Goal: Information Seeking & Learning: Learn about a topic

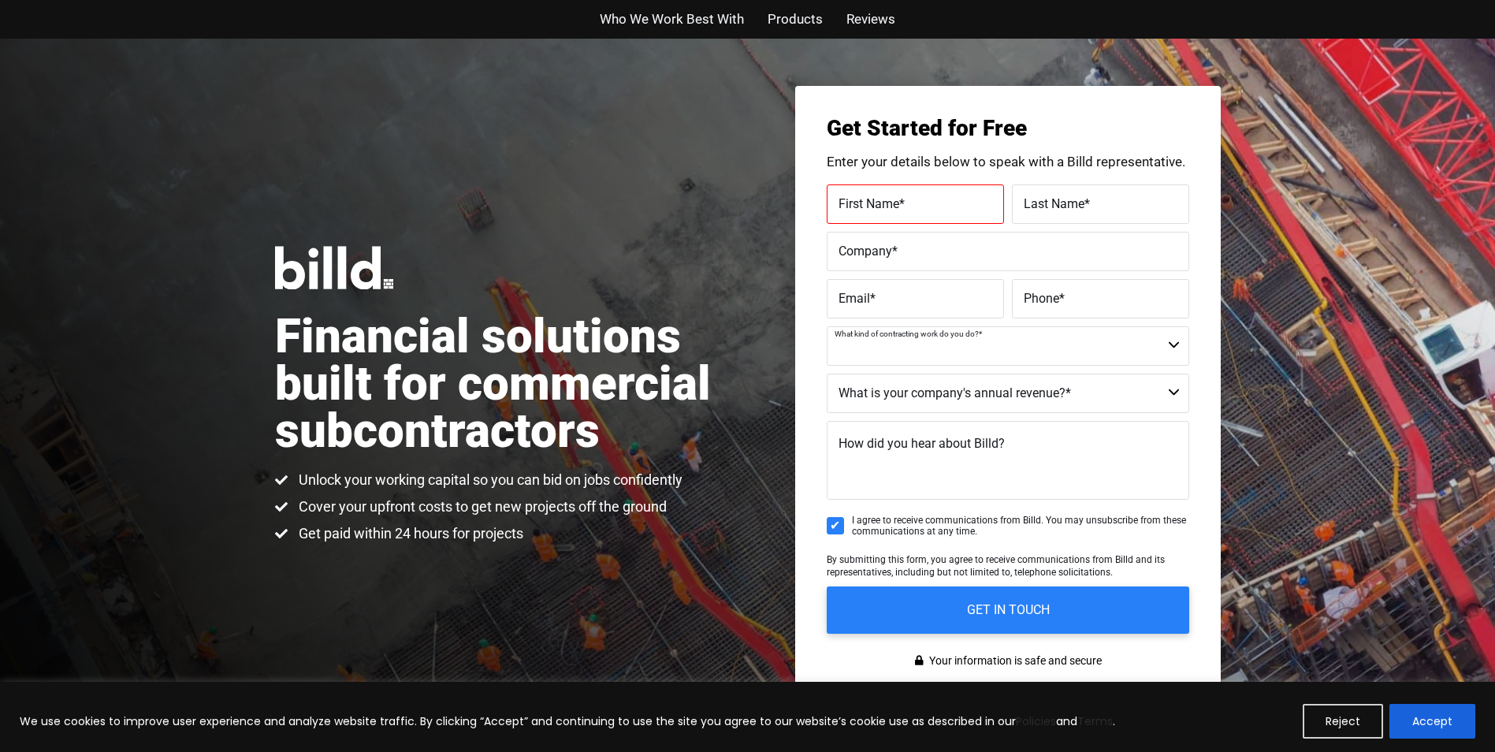
click at [927, 345] on select "Commercial Commercial and Residential Residential Not a Contractor" at bounding box center [1008, 345] width 363 height 39
select select "Commercial and Residential"
click at [827, 326] on select "Commercial Commercial and Residential Residential Not a Contractor" at bounding box center [1008, 345] width 363 height 39
click at [964, 406] on select "$40M + $25M - $40M $8M - $25M $4M - $8M $2M - $4M $1M - $2M Less than $1M" at bounding box center [1008, 393] width 363 height 39
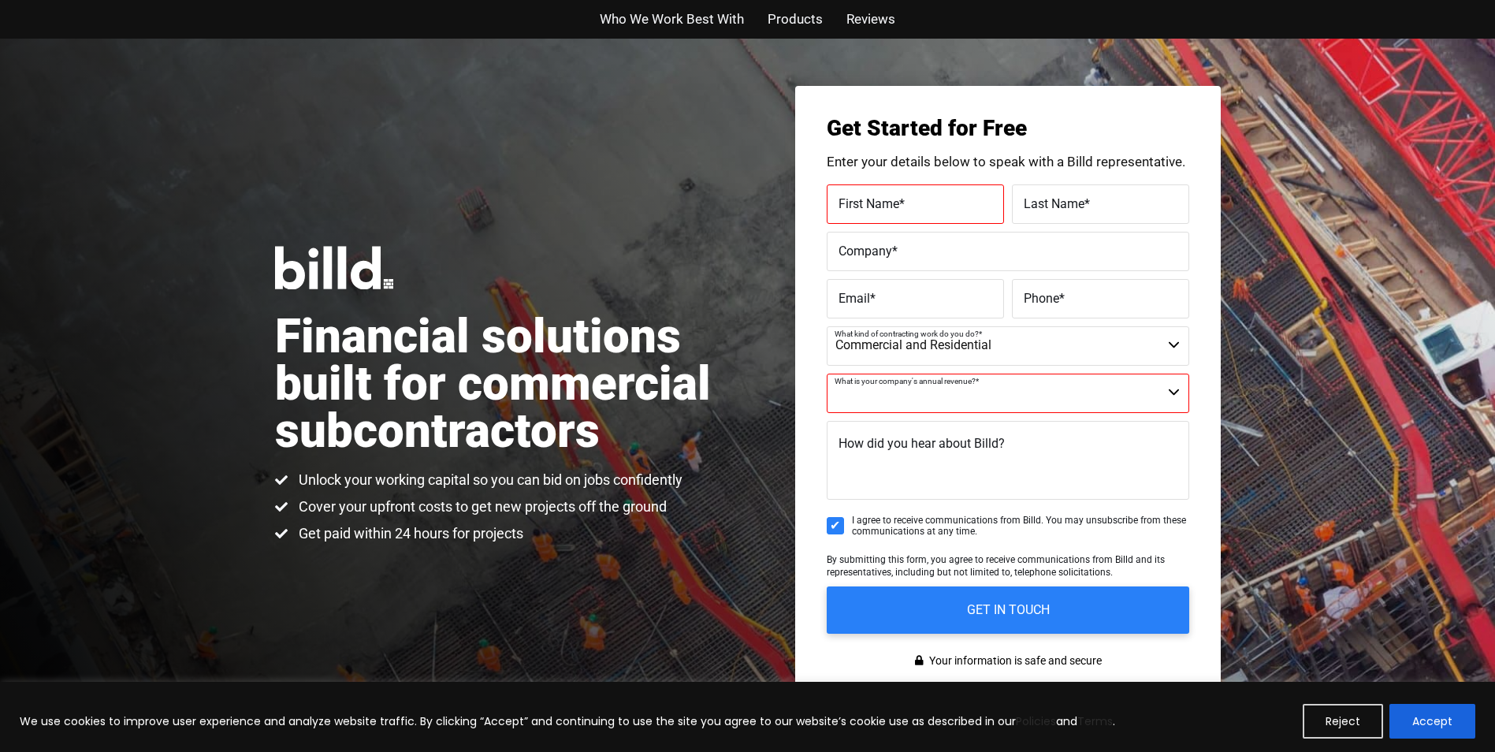
drag, startPoint x: 1467, startPoint y: 429, endPoint x: 1449, endPoint y: 434, distance: 18.0
click at [1466, 429] on div "Financial solutions built for commercial subcontractors Unlock your working cap…" at bounding box center [747, 395] width 1495 height 712
click at [877, 455] on label "How did you hear about Billd?" at bounding box center [921, 444] width 166 height 23
click at [877, 455] on textarea "How did you hear about Billd?" at bounding box center [1008, 460] width 363 height 79
click at [786, 32] on div "Who We Work Best With Products Reviews" at bounding box center [748, 19] width 898 height 39
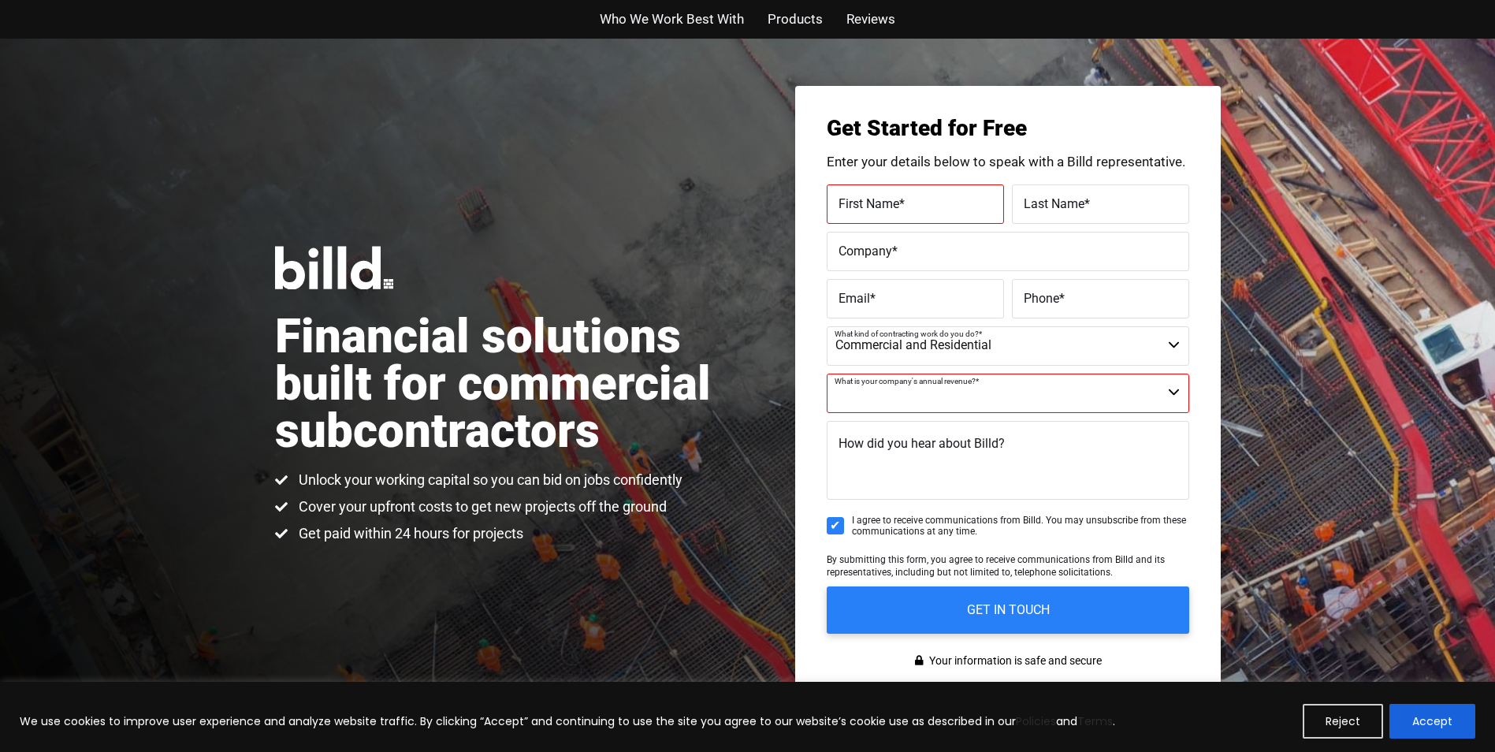
click at [786, 27] on span "Products" at bounding box center [795, 19] width 55 height 23
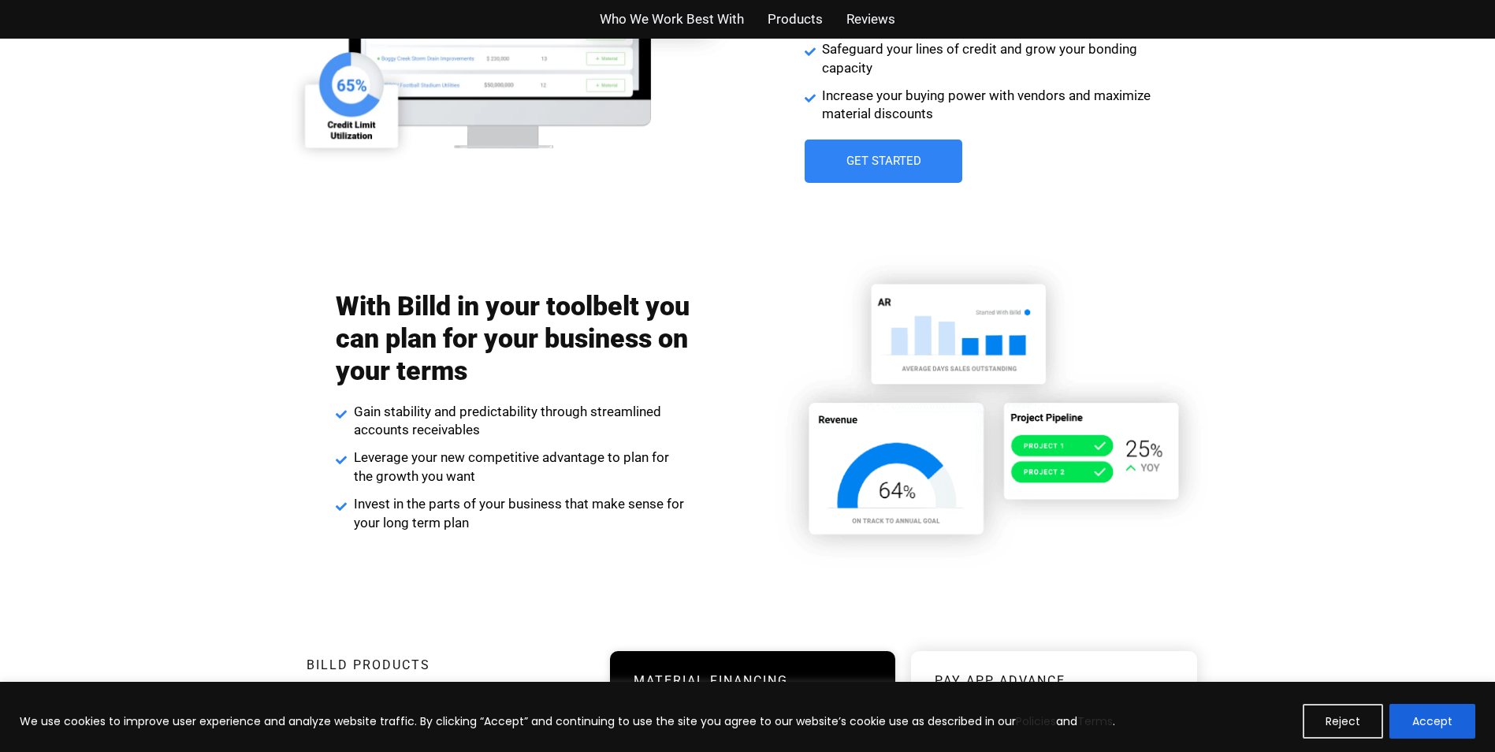
scroll to position [3036, 0]
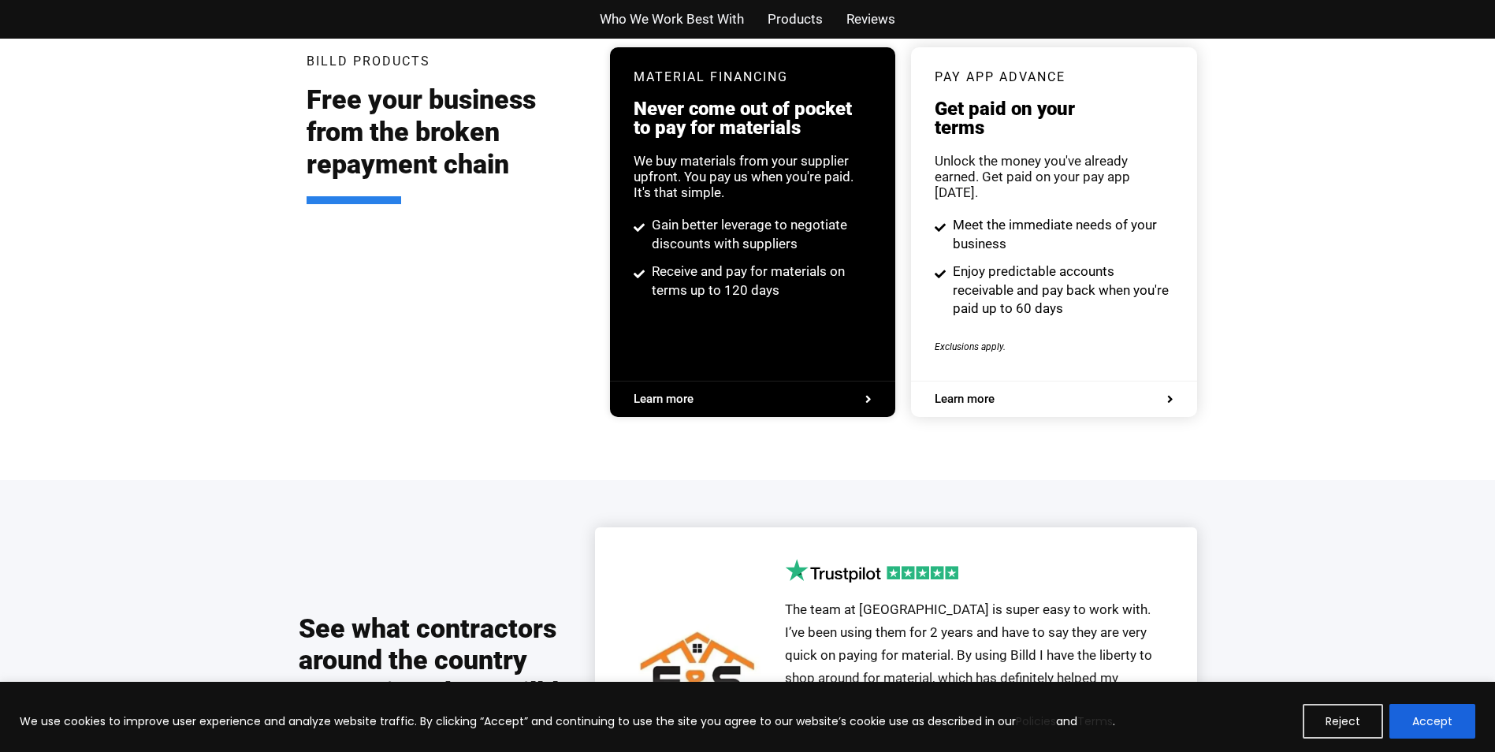
click at [861, 27] on span "Reviews" at bounding box center [870, 19] width 49 height 23
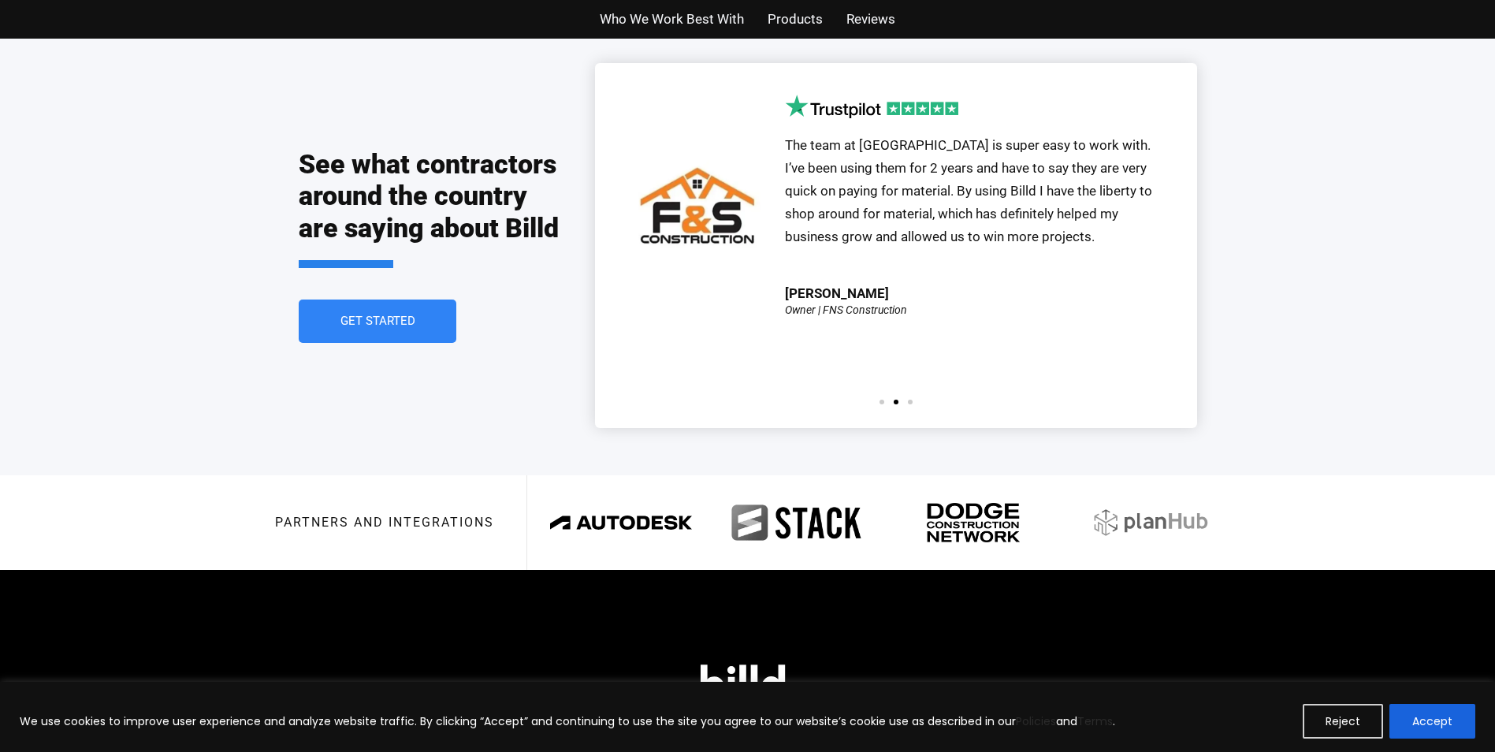
click at [784, 17] on span "Products" at bounding box center [795, 19] width 55 height 23
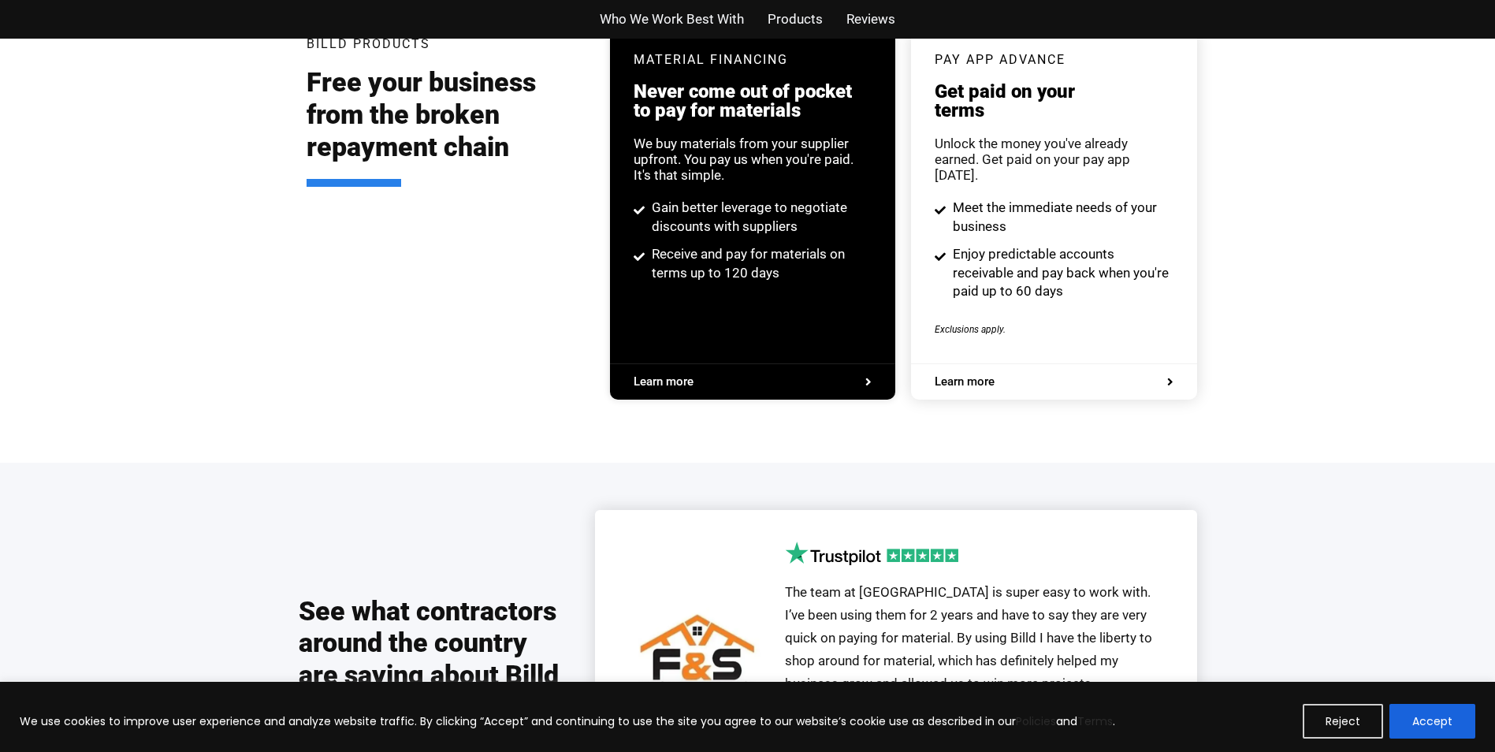
scroll to position [3036, 0]
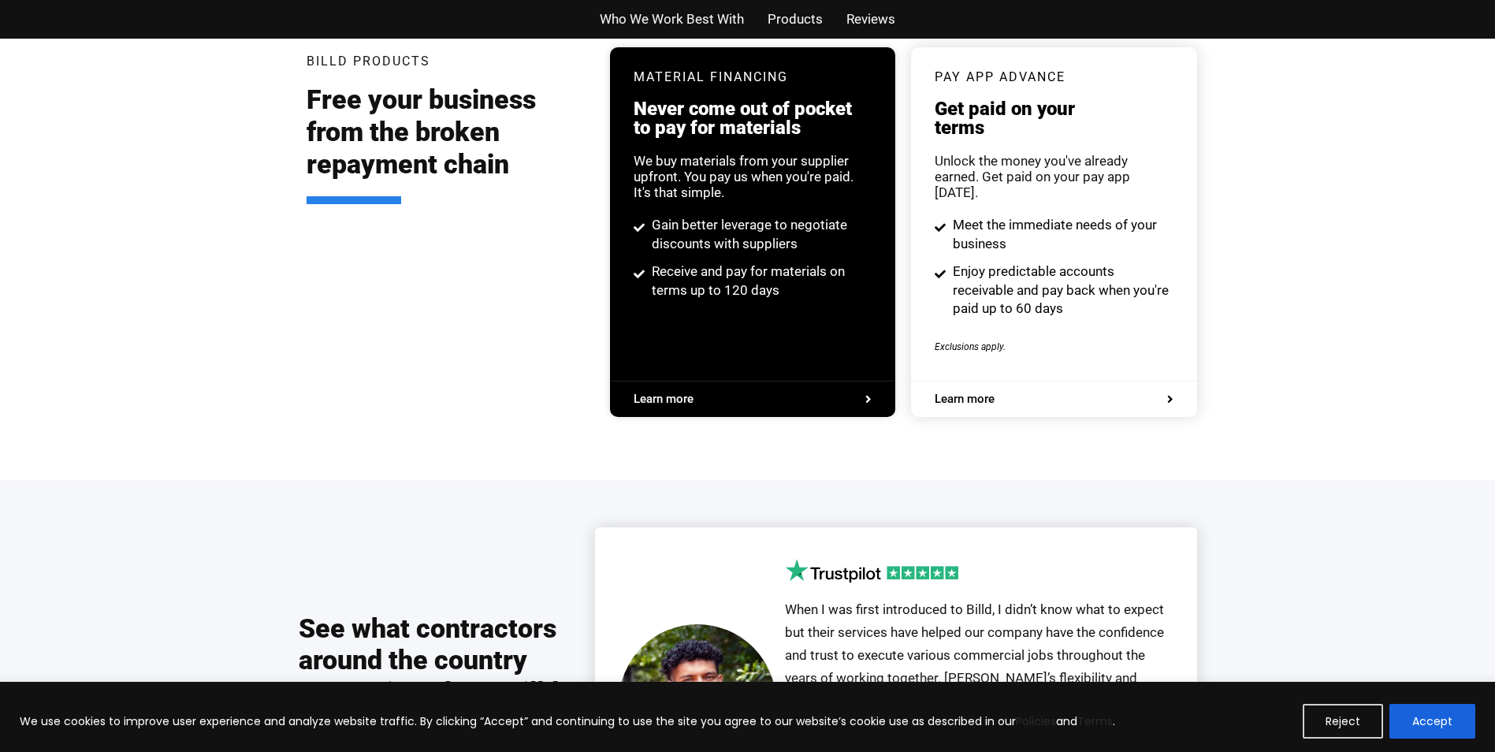
click at [785, 393] on span "Learn more" at bounding box center [753, 399] width 238 height 12
